Goal: Find specific page/section: Find specific page/section

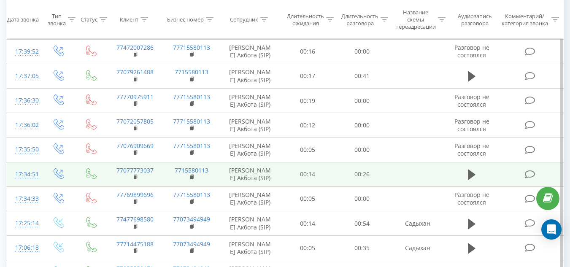
scroll to position [511, 0]
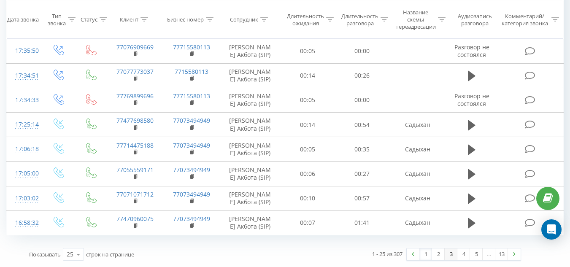
click at [447, 254] on link "3" at bounding box center [450, 254] width 13 height 12
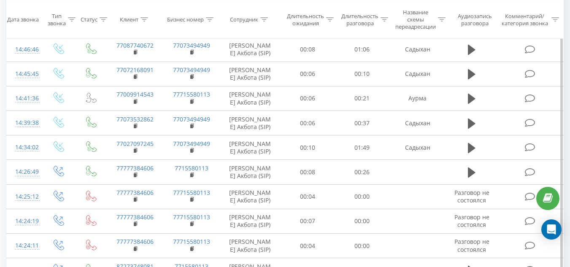
scroll to position [511, 0]
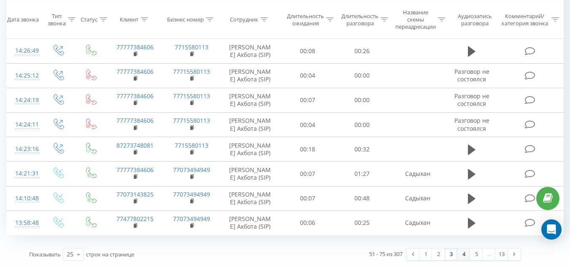
click at [462, 255] on link "4" at bounding box center [463, 254] width 13 height 12
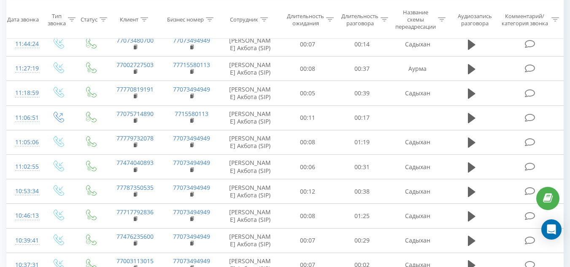
scroll to position [427, 0]
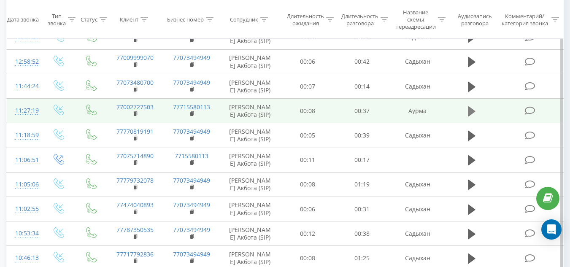
click at [471, 110] on icon at bounding box center [472, 111] width 8 height 10
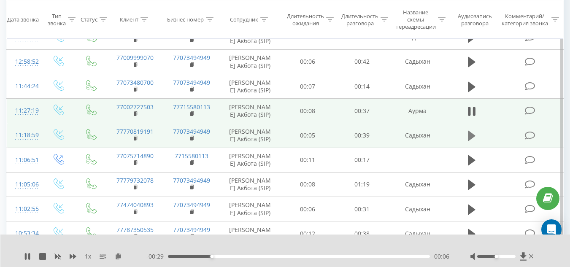
click at [470, 134] on icon at bounding box center [472, 136] width 8 height 10
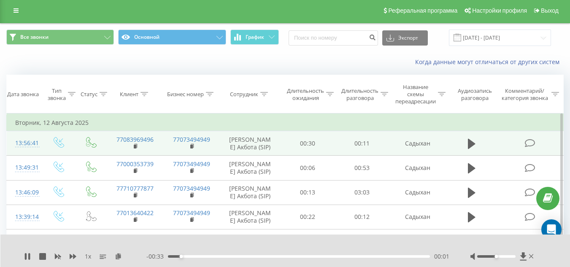
scroll to position [0, 0]
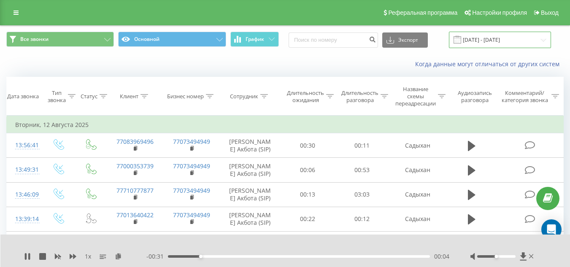
click at [481, 38] on input "[DATE] - [DATE]" at bounding box center [500, 40] width 102 height 16
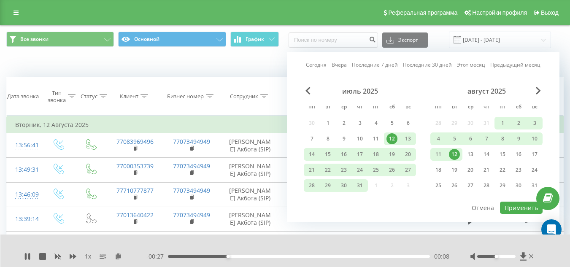
click at [535, 95] on div "август 2025 пн вт ср чт пт сб вс 28 29 30 31 1 2 3 4 5 6 7 8 9 10 11 12 13 14 1…" at bounding box center [486, 141] width 112 height 108
click at [539, 89] on span "Next Month" at bounding box center [537, 91] width 5 height 8
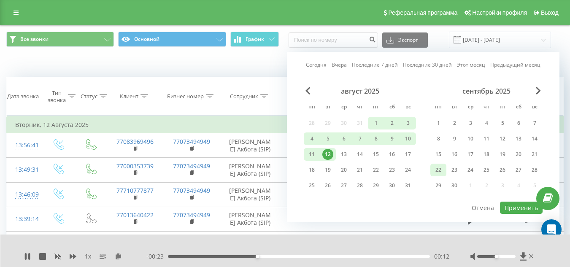
click at [441, 168] on div "22" at bounding box center [438, 169] width 11 height 11
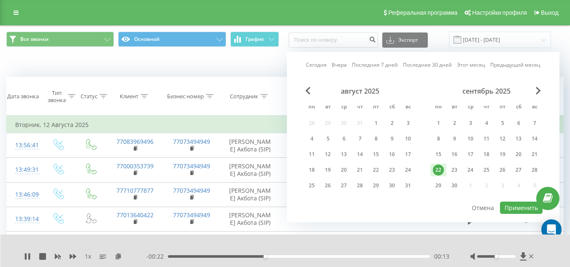
click at [441, 168] on div "22" at bounding box center [438, 169] width 11 height 11
click at [514, 205] on button "Применить" at bounding box center [521, 208] width 43 height 12
type input "[DATE] - [DATE]"
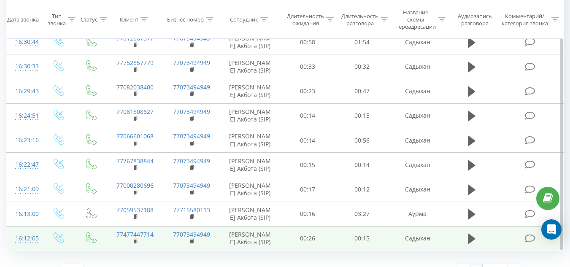
scroll to position [511, 0]
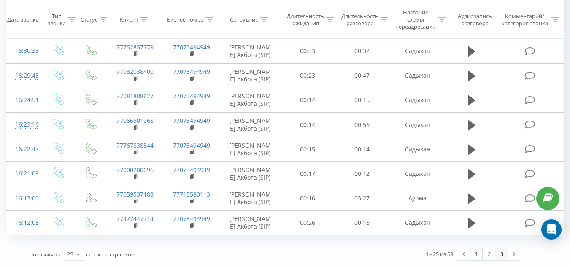
click at [501, 254] on link "3" at bounding box center [501, 254] width 13 height 12
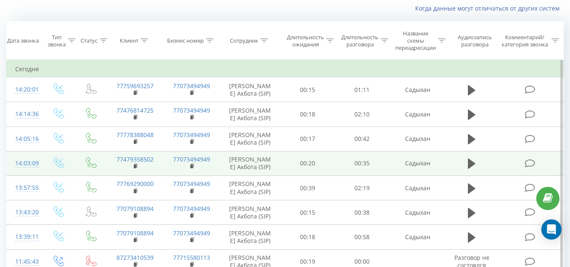
scroll to position [224, 0]
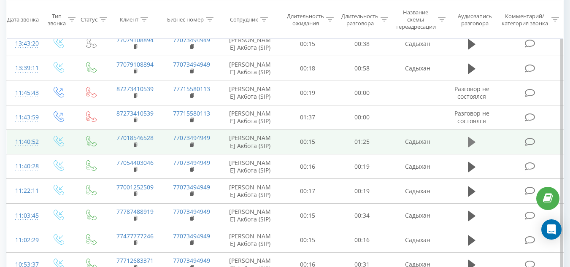
click at [471, 141] on icon at bounding box center [472, 142] width 8 height 10
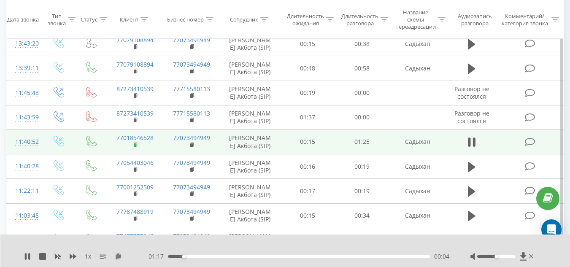
click at [135, 143] on rect at bounding box center [135, 145] width 3 height 4
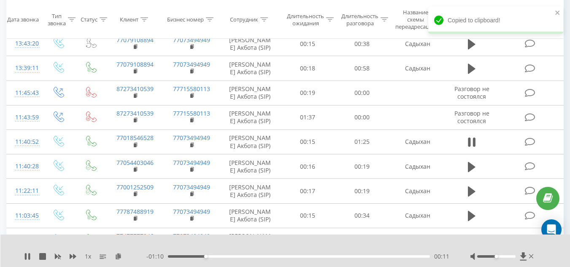
click at [31, 258] on div "1 x" at bounding box center [85, 256] width 122 height 8
click at [26, 258] on icon at bounding box center [26, 256] width 2 height 7
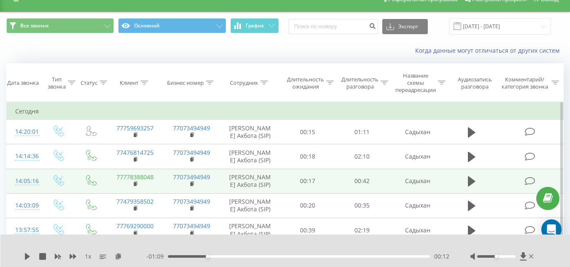
scroll to position [0, 0]
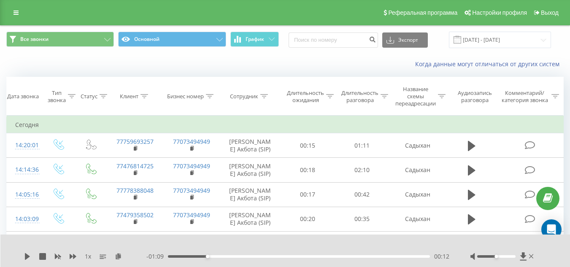
click at [239, 67] on div "Когда данные могут отличаться от других систем" at bounding box center [391, 64] width 355 height 8
click at [10, 8] on link at bounding box center [15, 13] width 15 height 12
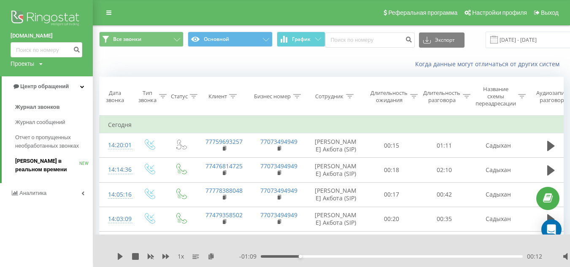
click at [54, 160] on span "[PERSON_NAME] в реальном времени" at bounding box center [47, 165] width 64 height 17
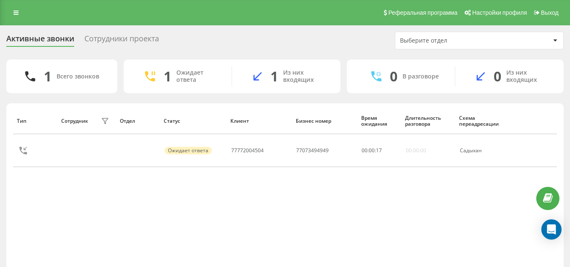
click at [123, 42] on div "Сотрудники проекта" at bounding box center [121, 40] width 75 height 13
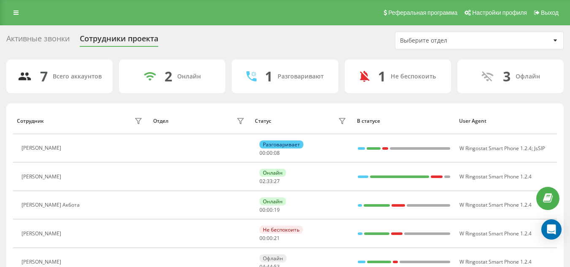
click at [273, 32] on div "Активные звонки Сотрудники проекта Выберите отдел" at bounding box center [284, 41] width 557 height 18
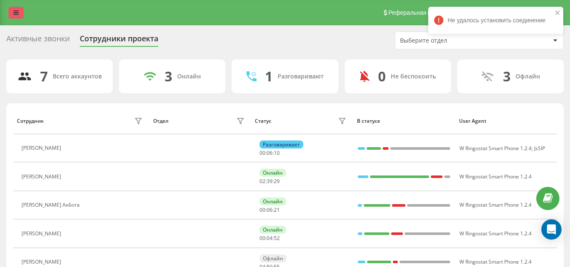
click at [21, 11] on link at bounding box center [15, 13] width 15 height 12
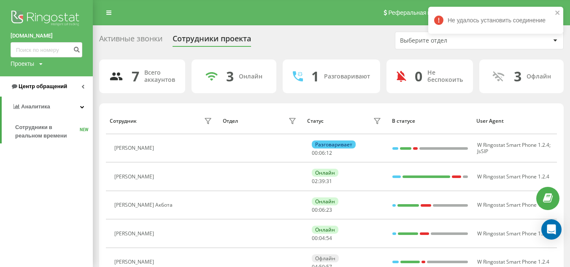
click at [47, 87] on span "Центр обращений" at bounding box center [43, 86] width 48 height 6
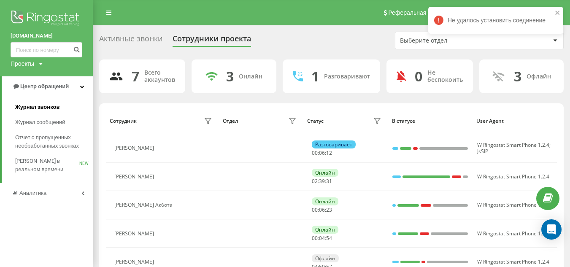
click at [46, 104] on span "Журнал звонков" at bounding box center [37, 107] width 44 height 8
